Goal: Task Accomplishment & Management: Manage account settings

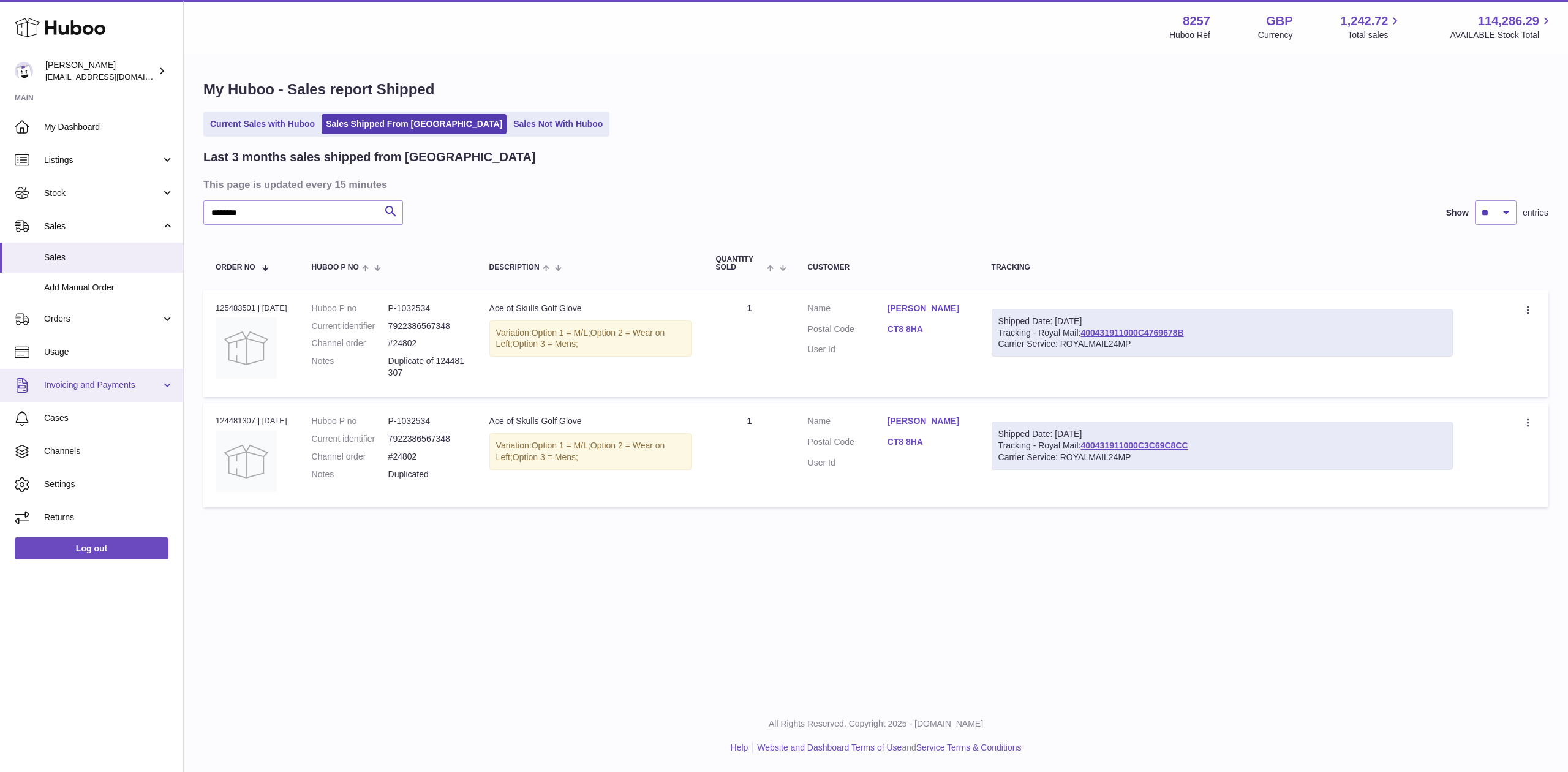
click at [97, 381] on span "Invoicing and Payments" at bounding box center [102, 385] width 117 height 12
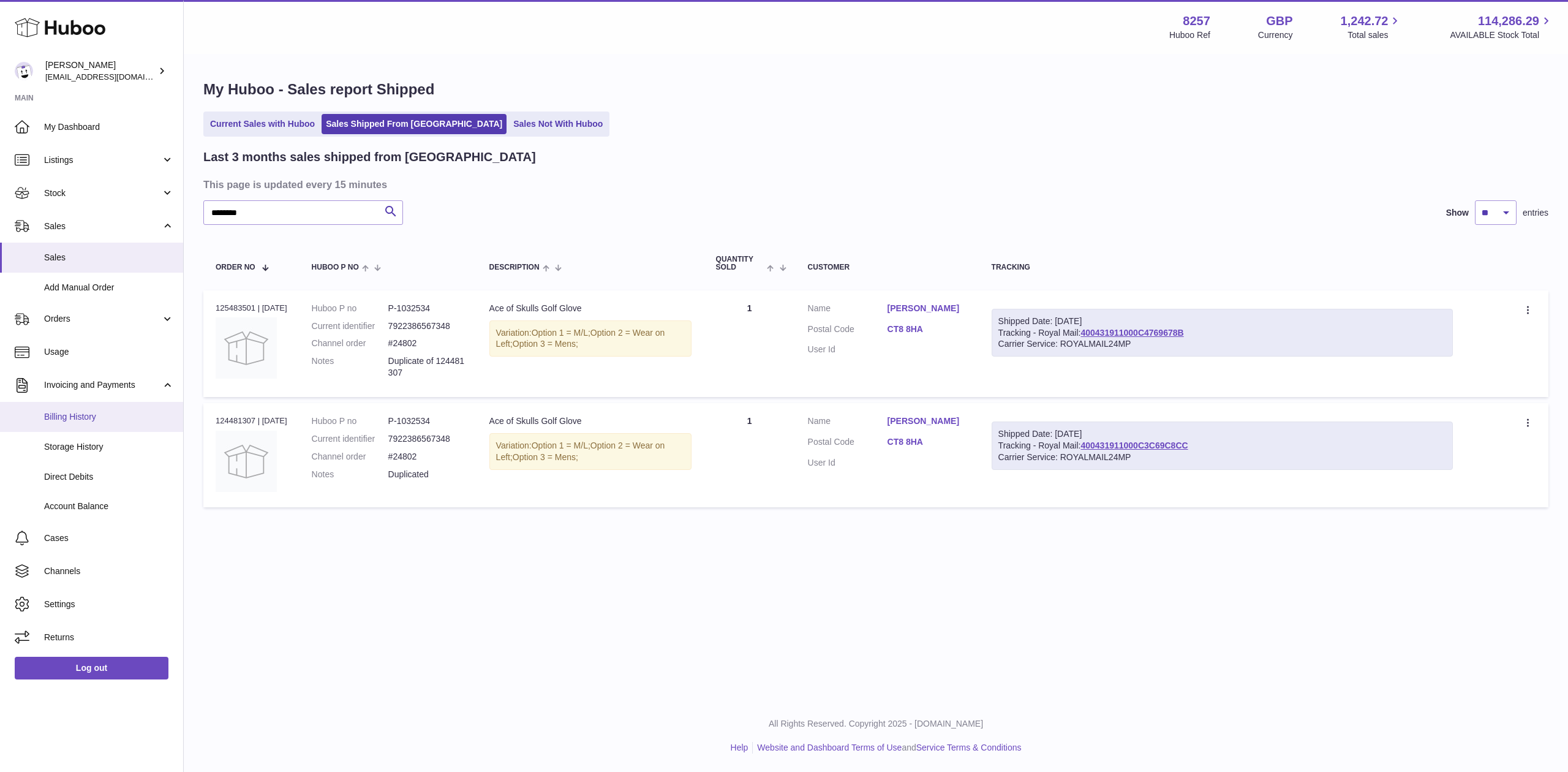
click at [98, 418] on span "Billing History" at bounding box center [109, 417] width 130 height 12
click at [89, 415] on span "Billing History" at bounding box center [109, 417] width 130 height 12
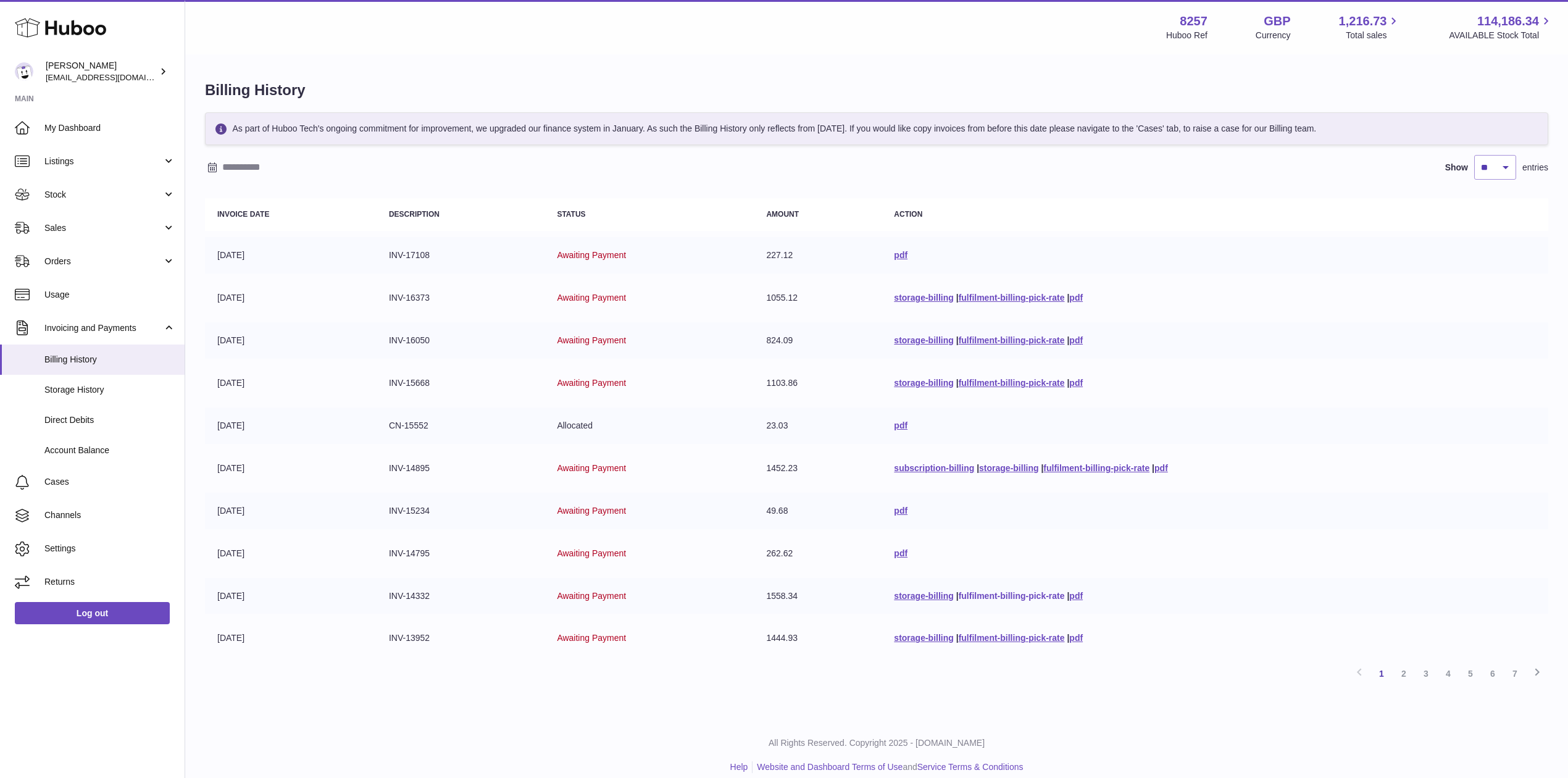
click at [1045, 593] on link "fulfilment-billing-pick-rate" at bounding box center [1012, 595] width 107 height 10
drag, startPoint x: 1234, startPoint y: 205, endPoint x: 1265, endPoint y: 333, distance: 131.7
click at [1234, 206] on th "Action" at bounding box center [1215, 215] width 666 height 33
click at [1512, 671] on link "7" at bounding box center [1515, 674] width 23 height 23
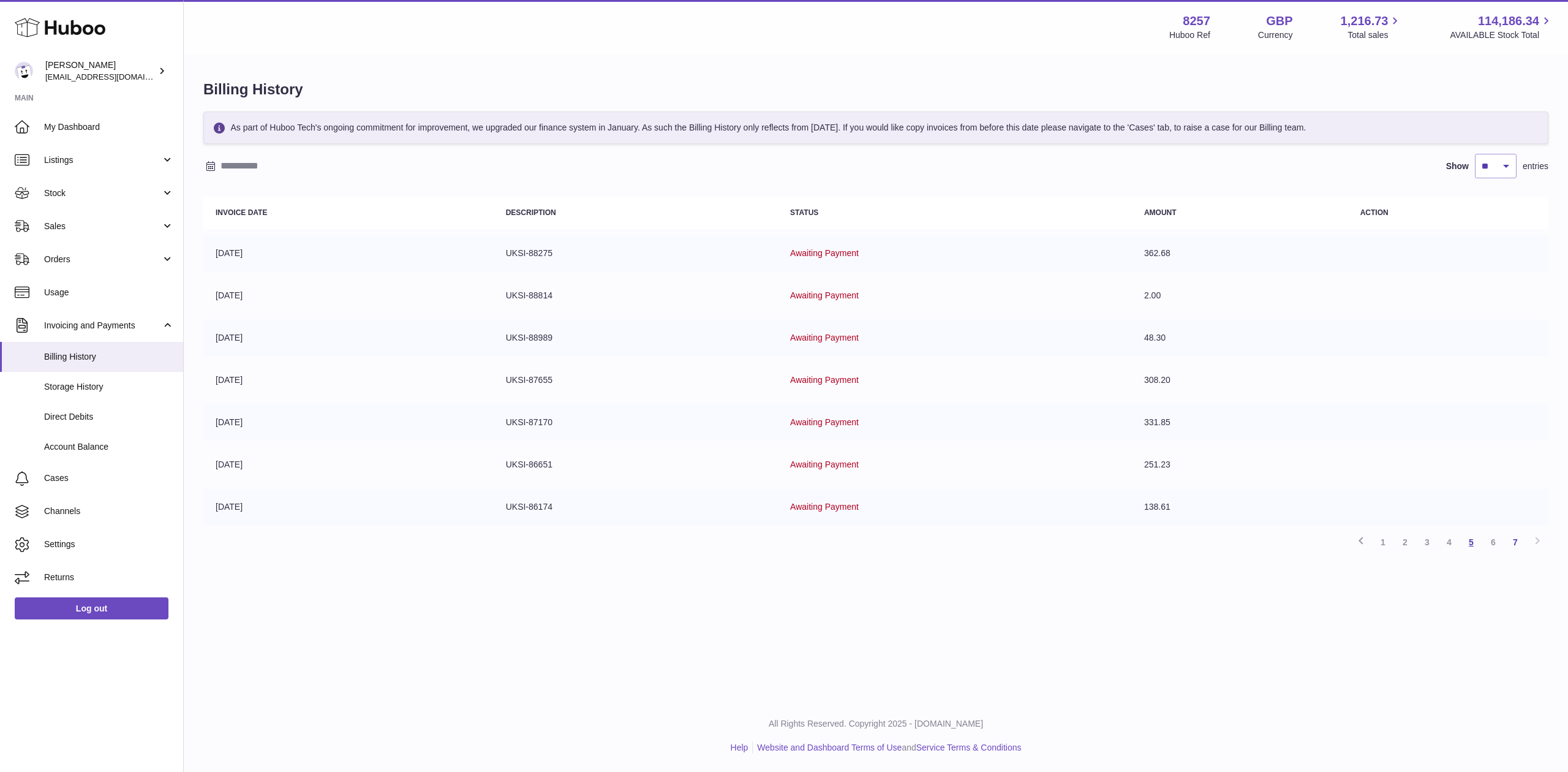
click at [1477, 537] on link "5" at bounding box center [1471, 542] width 22 height 22
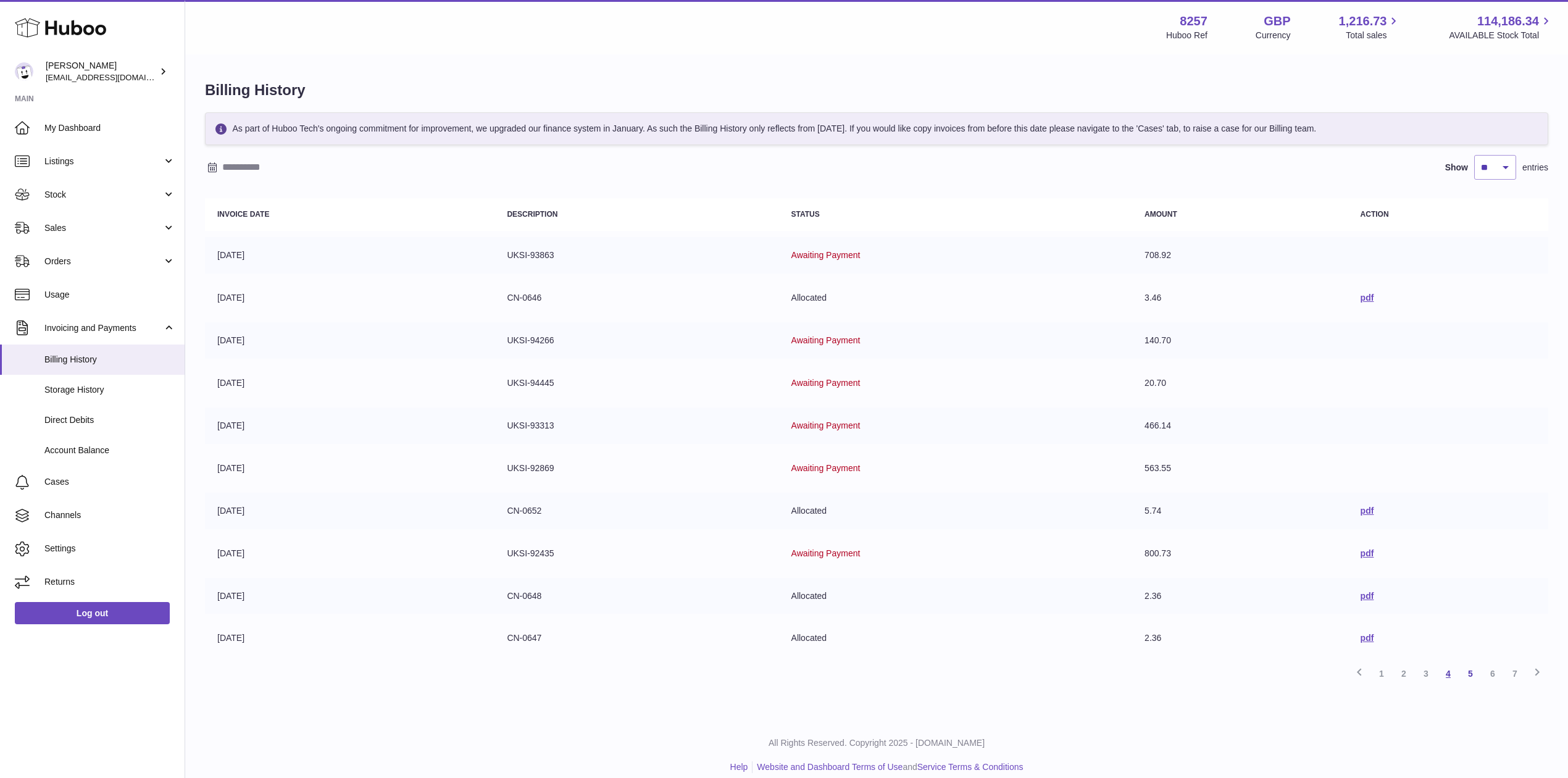
click at [1449, 666] on link "4" at bounding box center [1448, 674] width 23 height 23
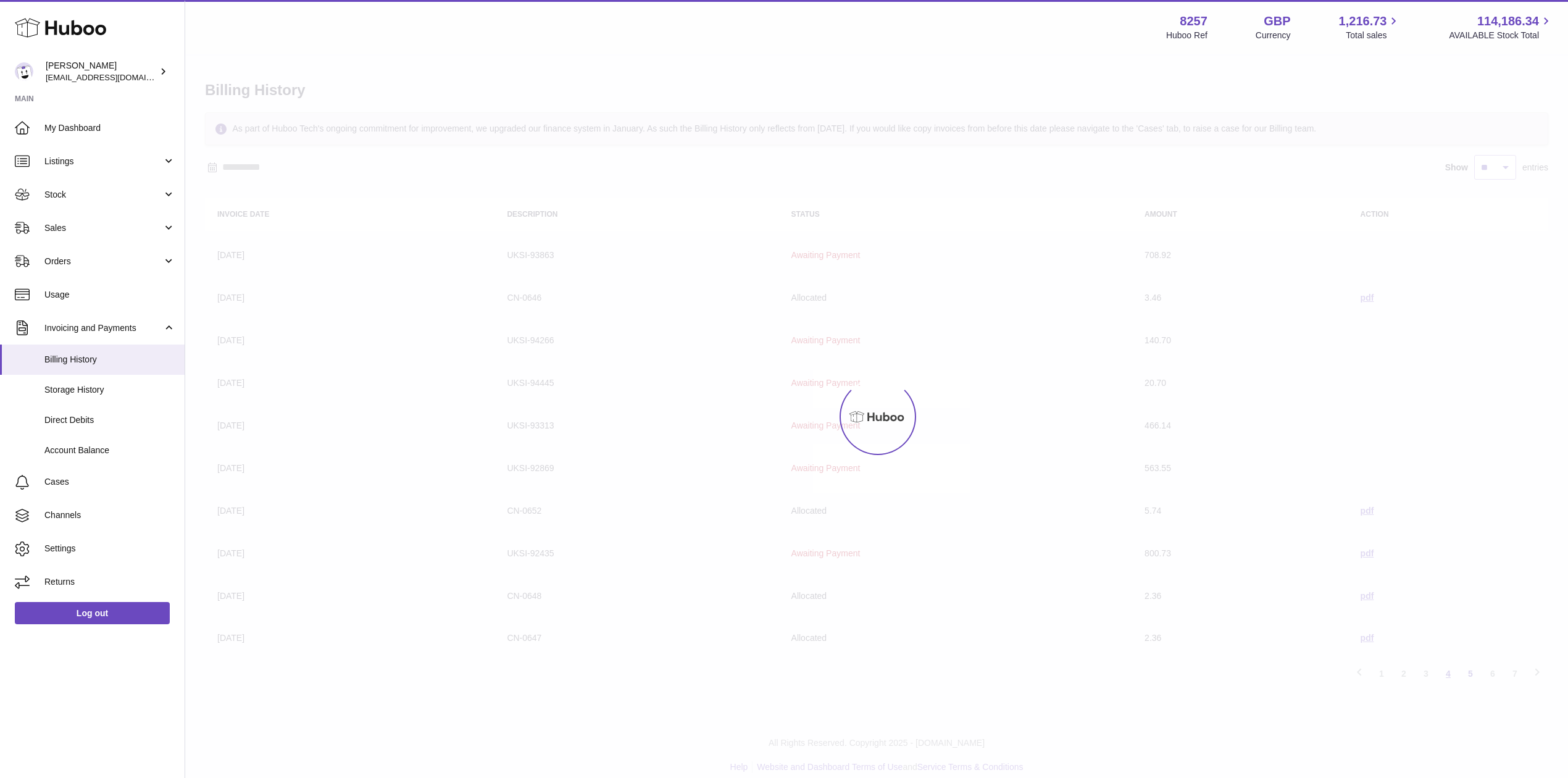
scroll to position [9, 0]
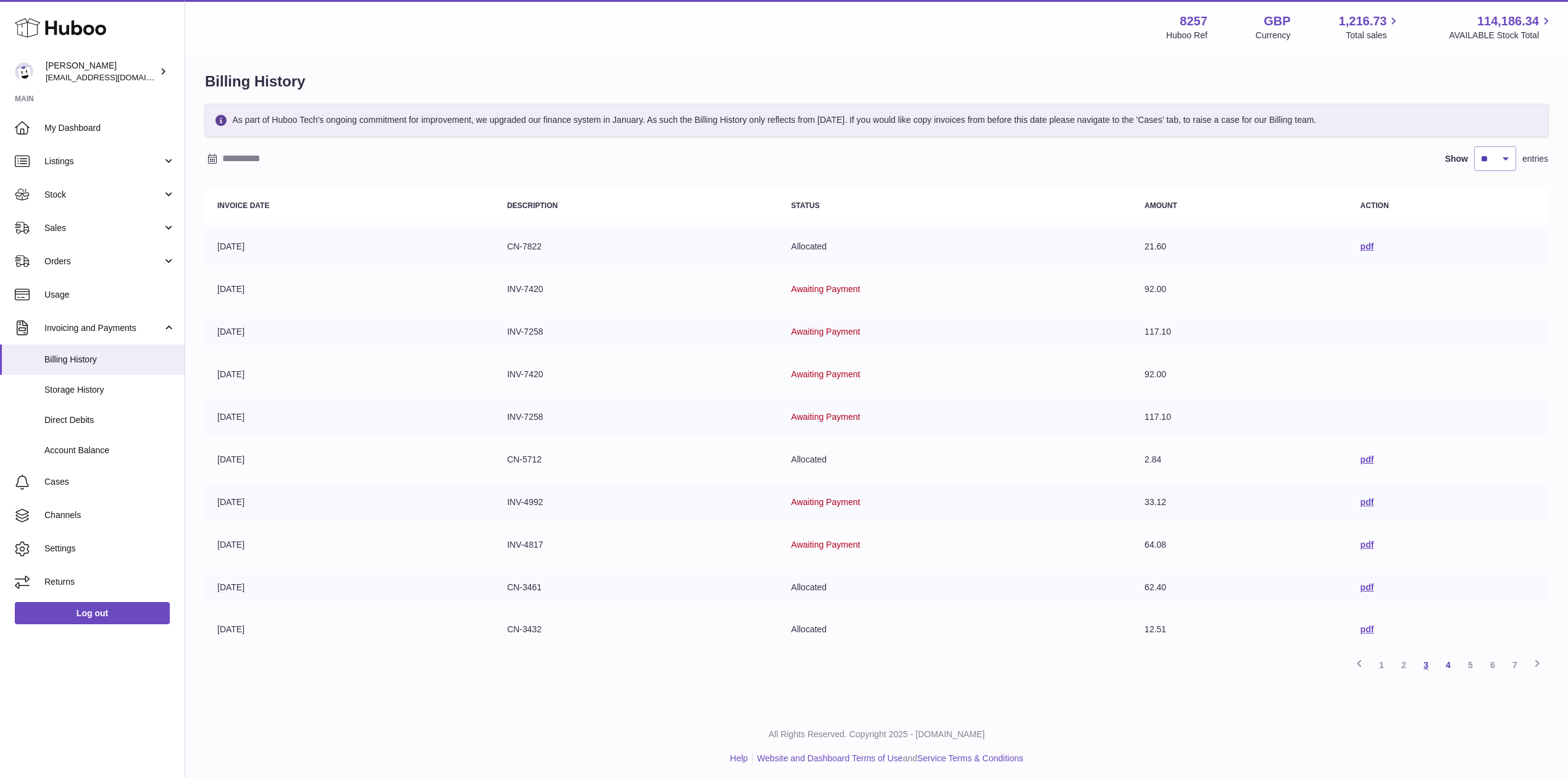
click at [1431, 659] on link "3" at bounding box center [1426, 665] width 23 height 23
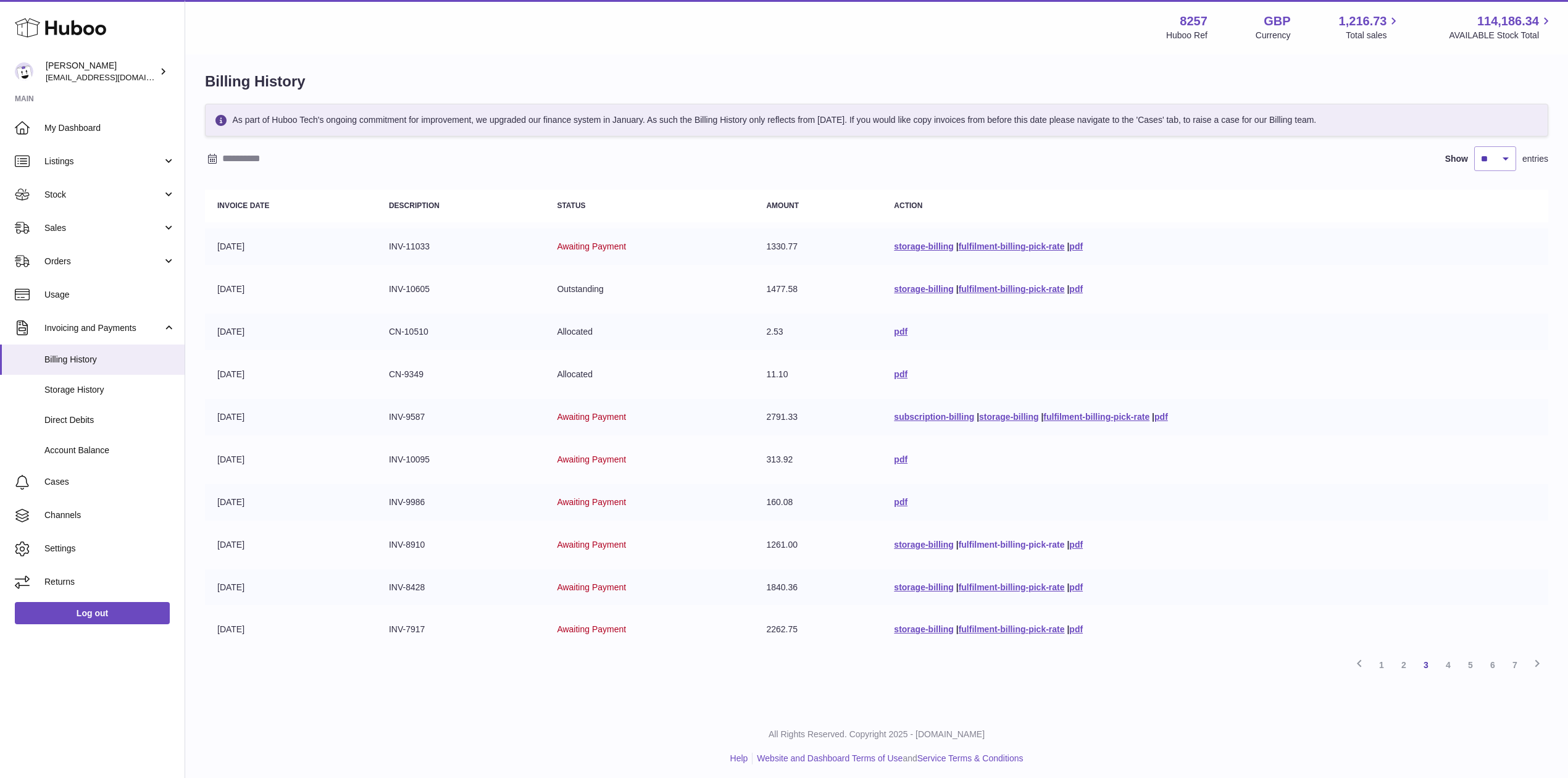
click at [1014, 539] on link "fulfilment-billing-pick-rate" at bounding box center [1012, 544] width 107 height 10
click at [1119, 530] on td "storage-billing | fulfilment-billing-pick-rate | pdf" at bounding box center [1215, 545] width 666 height 37
click at [1448, 660] on link "4" at bounding box center [1448, 665] width 23 height 23
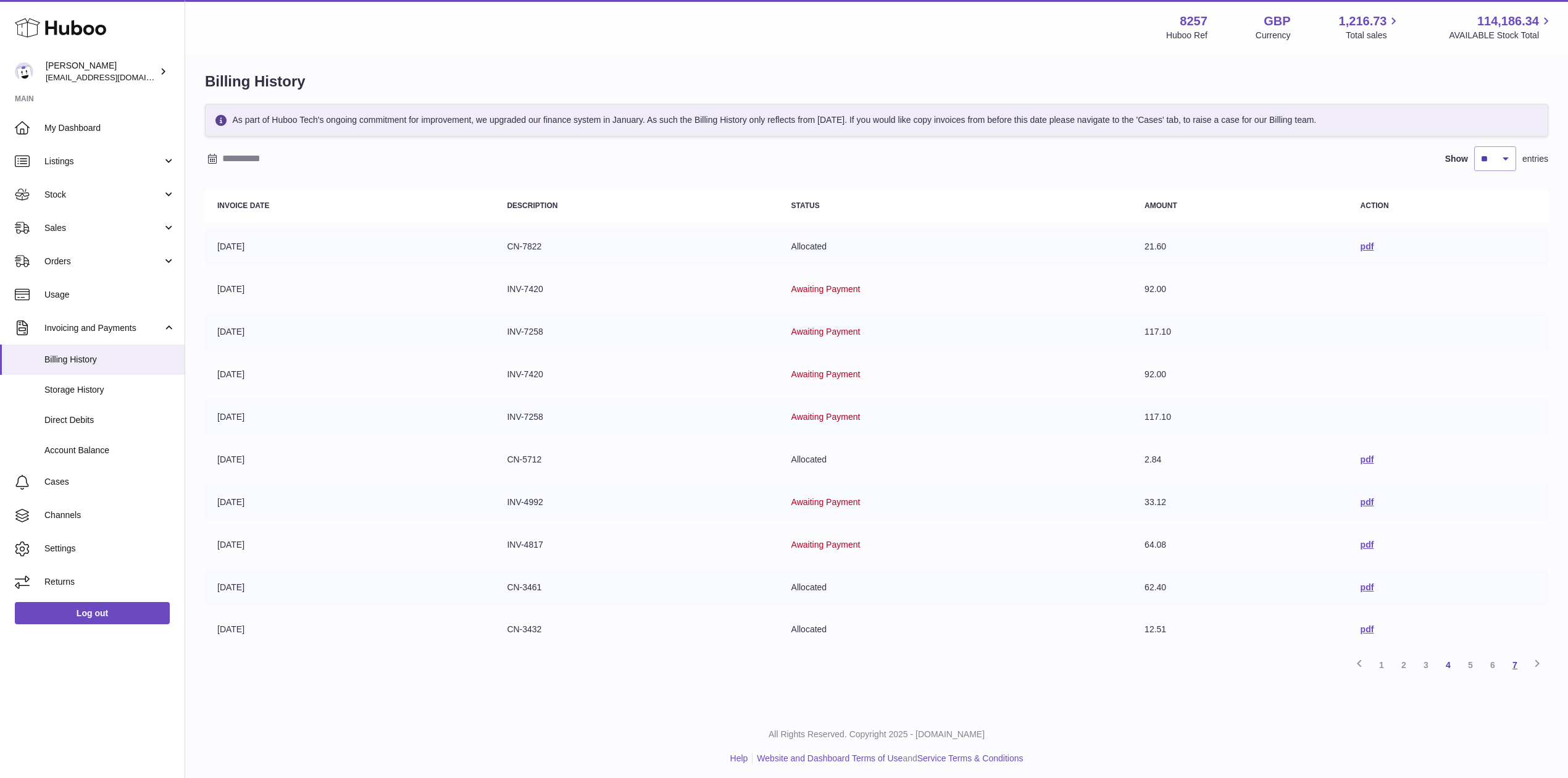
click at [1509, 659] on link "7" at bounding box center [1515, 665] width 23 height 23
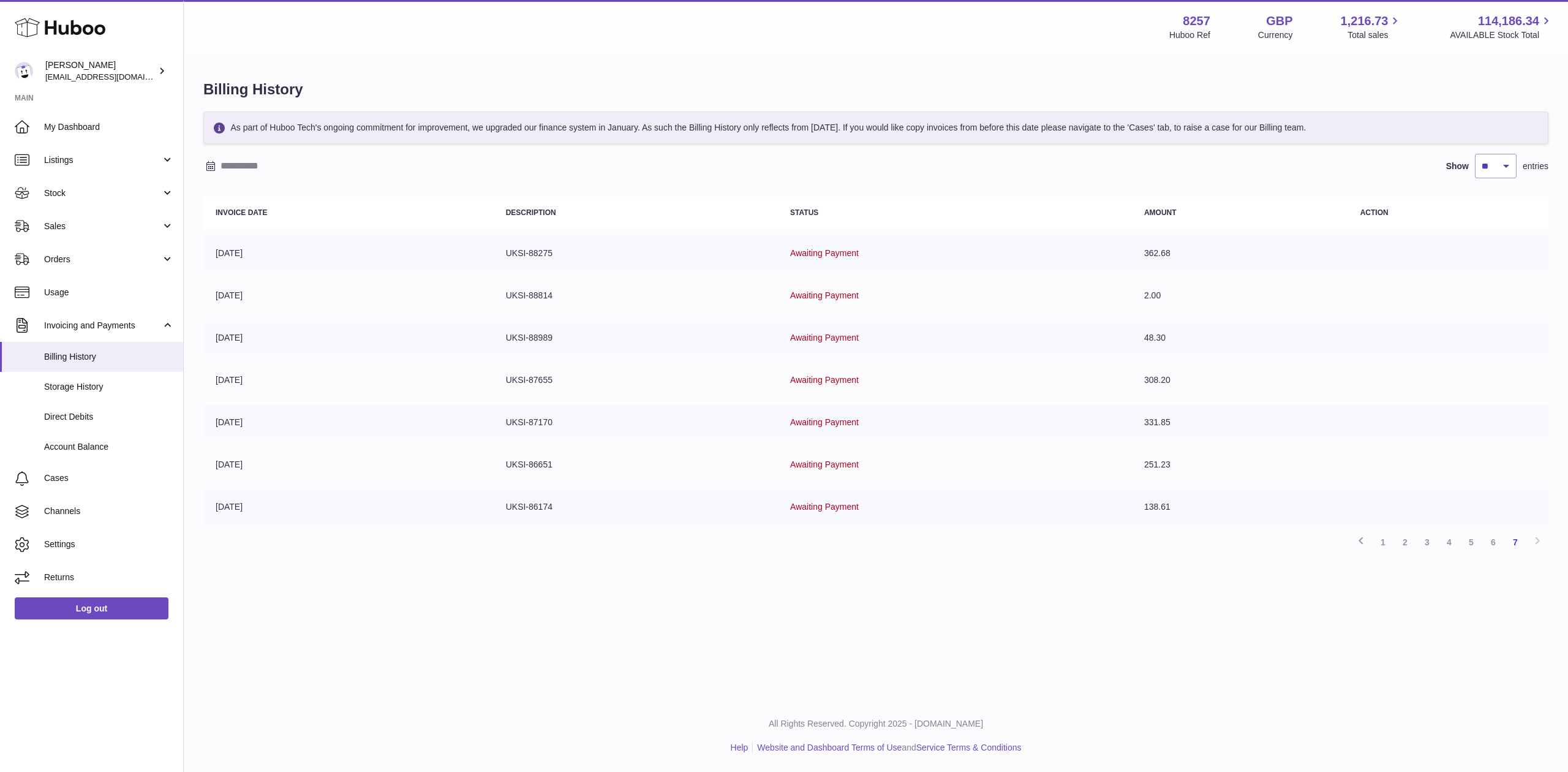
drag, startPoint x: 1466, startPoint y: 535, endPoint x: 1449, endPoint y: 542, distance: 18.4
click at [1466, 535] on link "5" at bounding box center [1471, 542] width 22 height 22
